Goal: Task Accomplishment & Management: Use online tool/utility

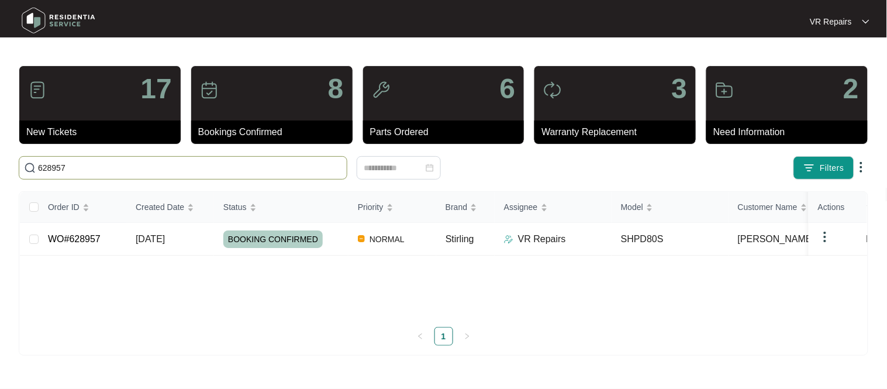
type input "628957"
click at [94, 241] on link "WO#628957" at bounding box center [74, 239] width 53 height 10
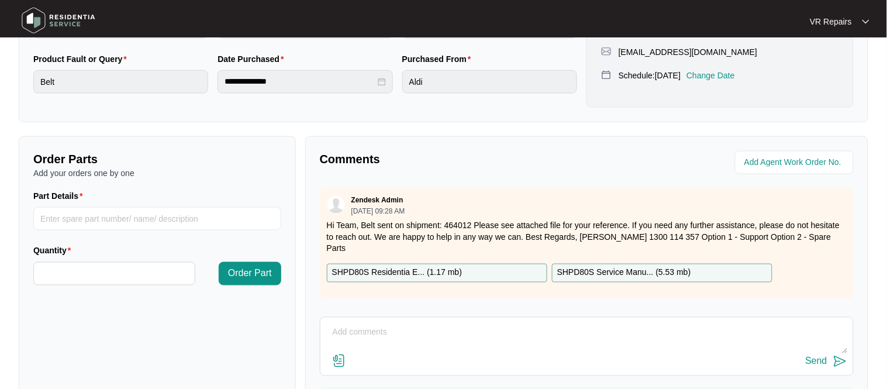
scroll to position [387, 0]
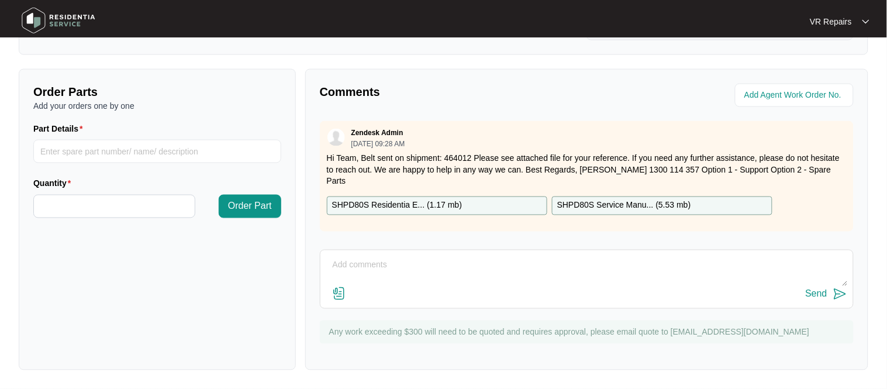
click at [357, 269] on textarea at bounding box center [586, 271] width 521 height 30
type textarea "Replaced broken belt, referred to invoice number 2383"
click at [815, 299] on div "Send" at bounding box center [817, 294] width 22 height 11
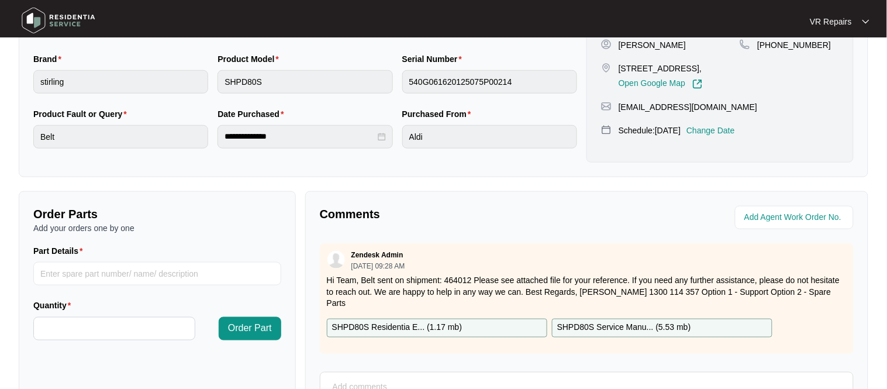
scroll to position [0, 0]
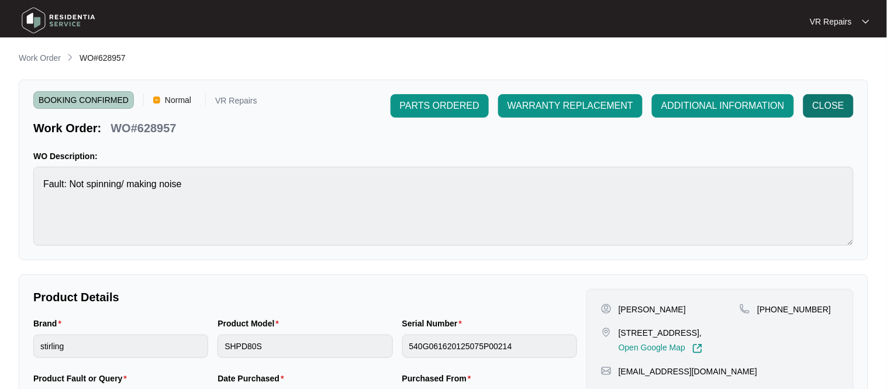
click at [840, 108] on span "CLOSE" at bounding box center [829, 106] width 32 height 14
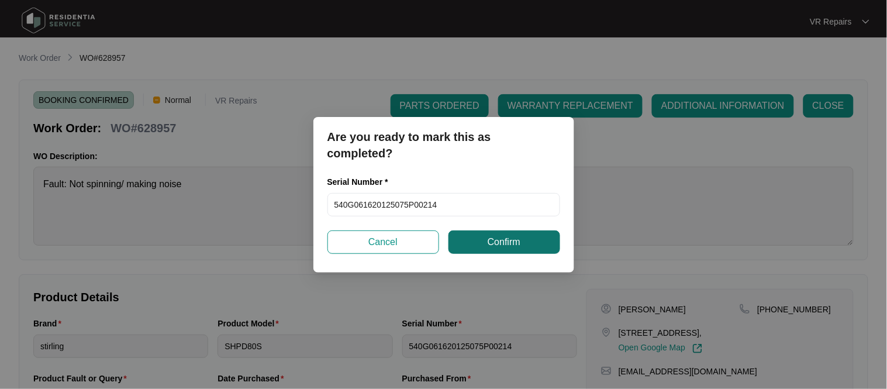
click at [525, 244] on button "Confirm" at bounding box center [504, 241] width 112 height 23
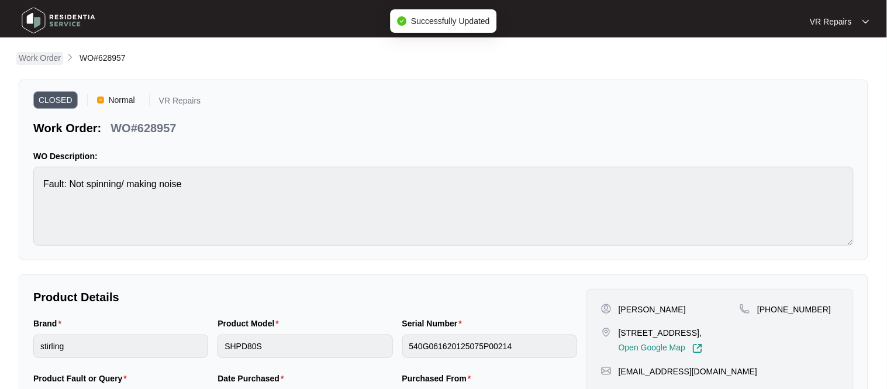
click at [45, 63] on p "Work Order" at bounding box center [40, 58] width 42 height 12
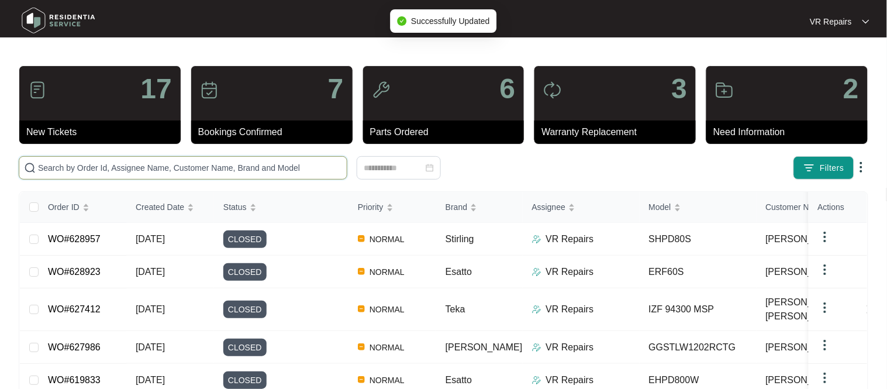
click at [192, 165] on input "text" at bounding box center [190, 167] width 304 height 13
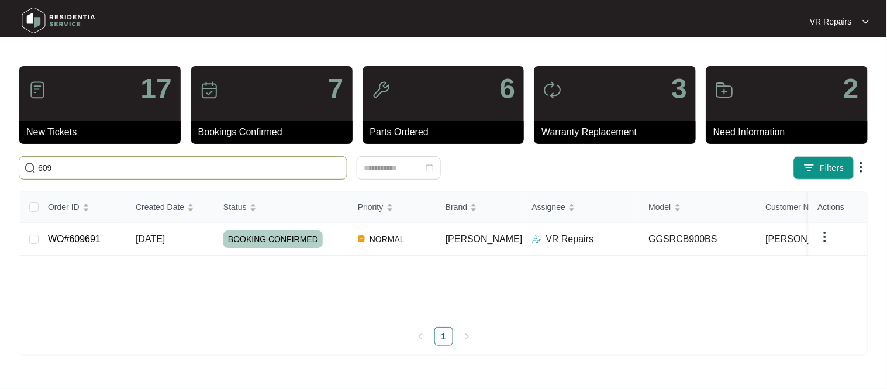
type input "609"
click at [165, 240] on span "[DATE]" at bounding box center [150, 239] width 29 height 10
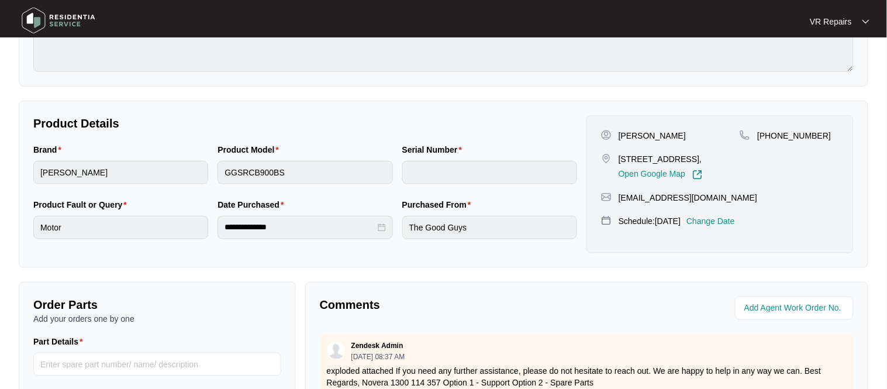
scroll to position [386, 0]
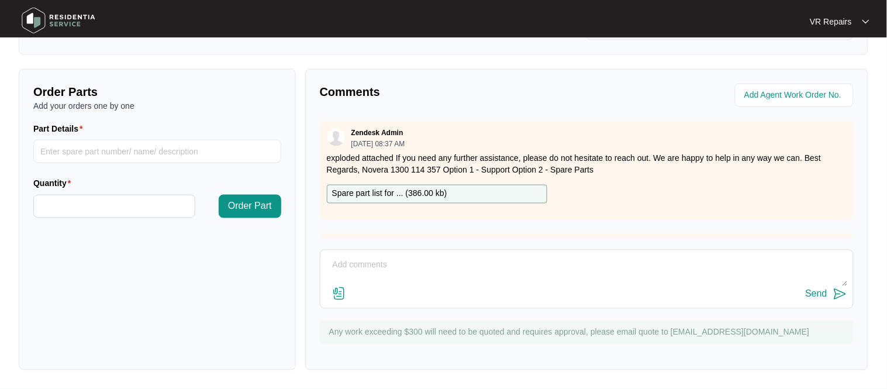
click at [375, 268] on textarea at bounding box center [586, 271] width 521 height 30
paste textarea "Investigated the rangehood, and found that the unit needed a new motor. due to …"
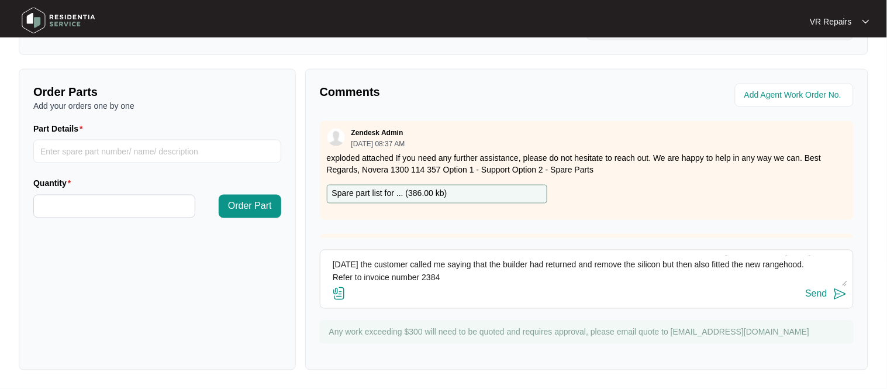
scroll to position [77, 0]
type textarea "Investigated the rangehood, and found that the unit needed a new motor. due to …"
click at [821, 300] on button "Send" at bounding box center [827, 295] width 42 height 16
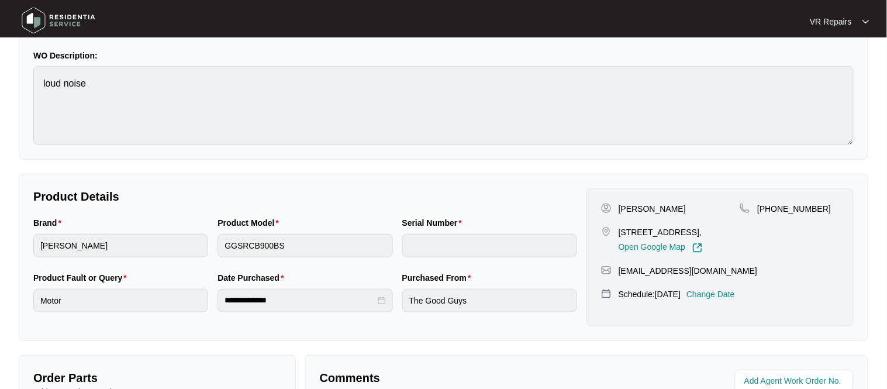
scroll to position [108, 0]
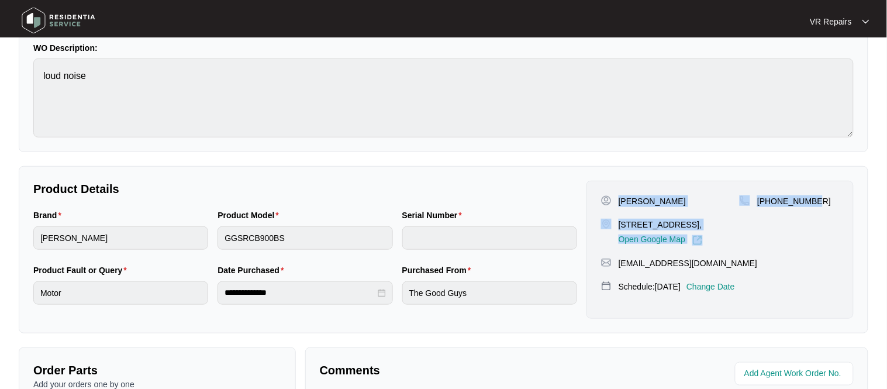
copy div "[PERSON_NAME] [STREET_ADDRESS], Open Google Map [PHONE_NUMBER]"
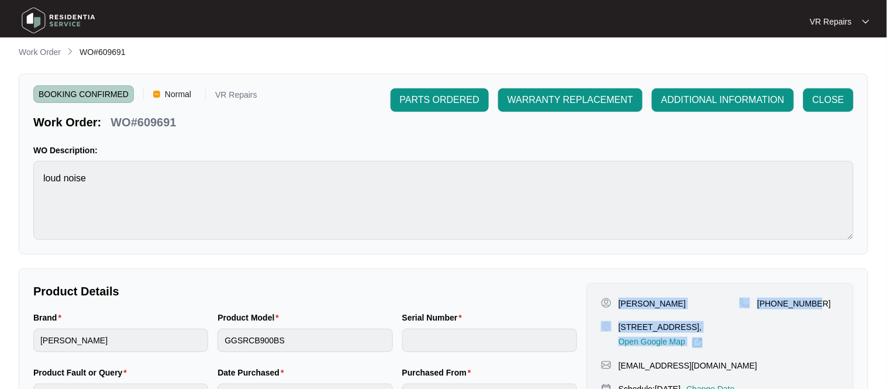
scroll to position [0, 0]
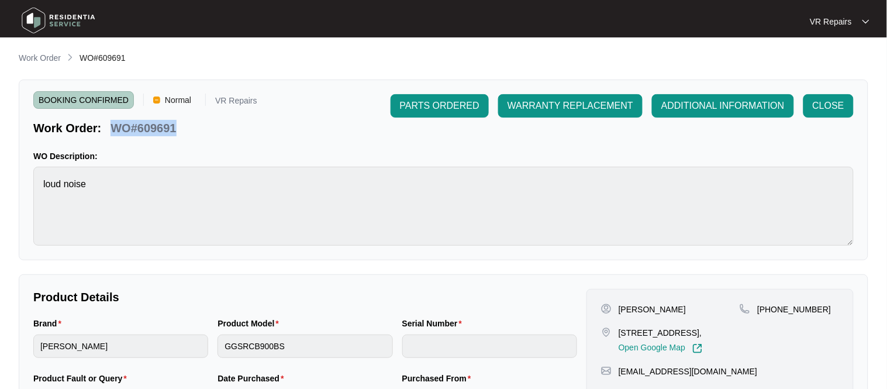
copy p "WO#609691"
click at [831, 99] on span "CLOSE" at bounding box center [829, 106] width 32 height 14
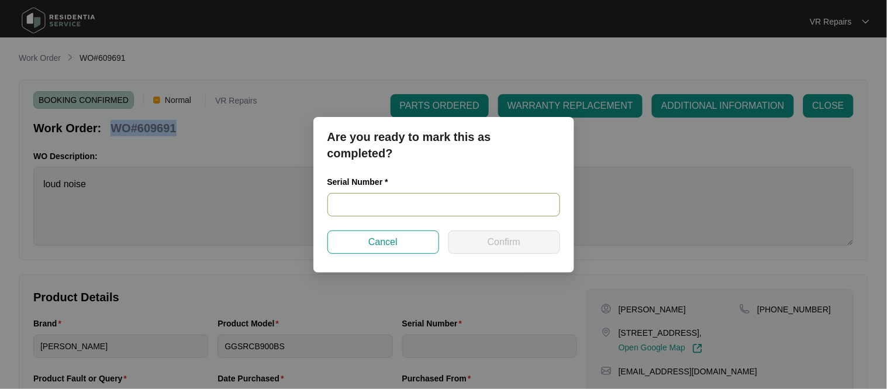
click at [381, 202] on input "text" at bounding box center [443, 204] width 233 height 23
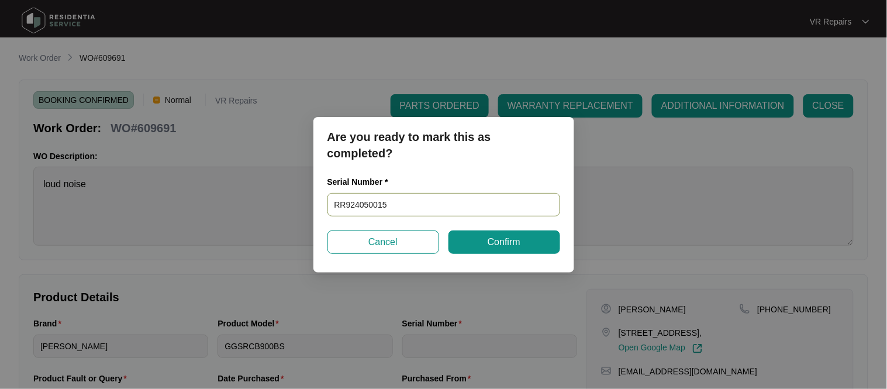
type input "RR9240500157"
click at [527, 240] on button "Confirm" at bounding box center [504, 241] width 112 height 23
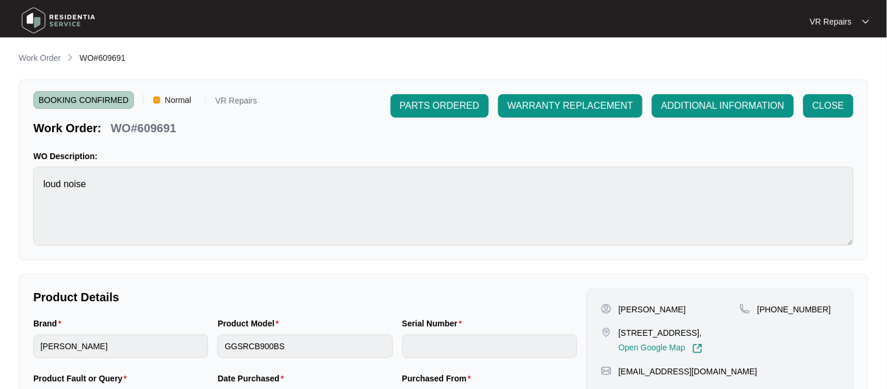
type input "RR9240500157"
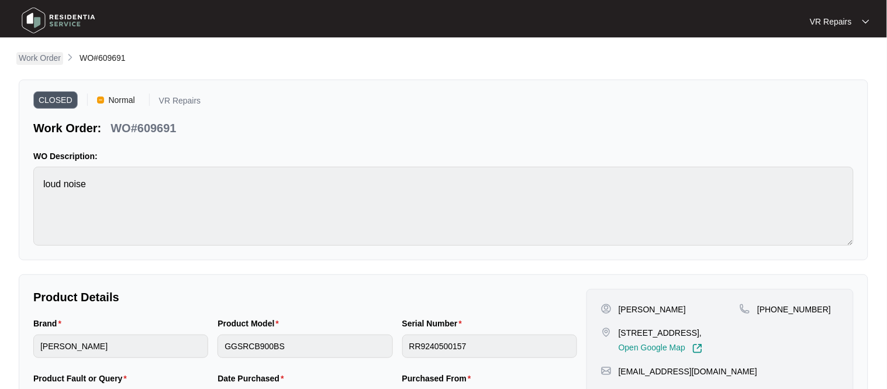
click at [39, 57] on p "Work Order" at bounding box center [40, 58] width 42 height 12
